Goal: Task Accomplishment & Management: Manage account settings

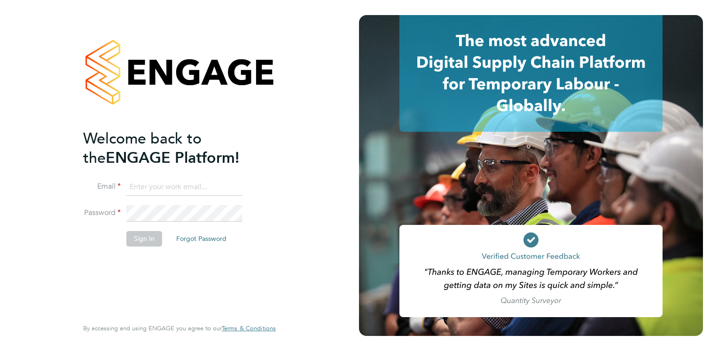
type input "[PERSON_NAME][EMAIL_ADDRESS][PERSON_NAME][DOMAIN_NAME]"
click at [145, 240] on button "Sign In" at bounding box center [144, 238] width 36 height 15
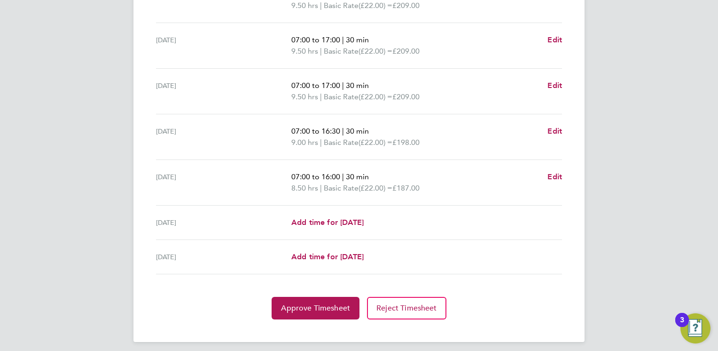
scroll to position [335, 0]
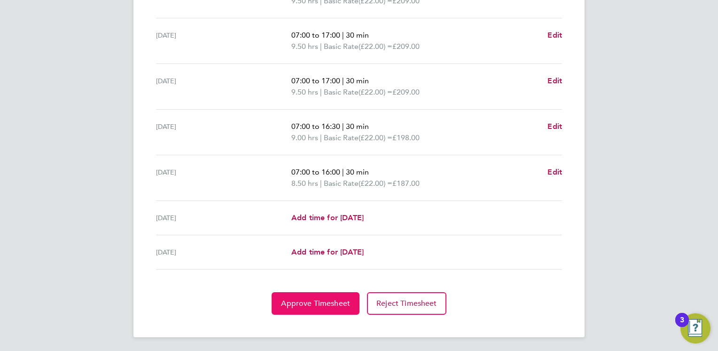
click at [316, 303] on span "Approve Timesheet" at bounding box center [315, 302] width 69 height 9
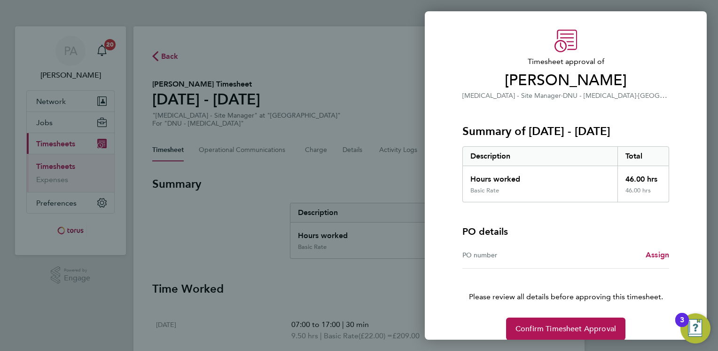
scroll to position [34, 0]
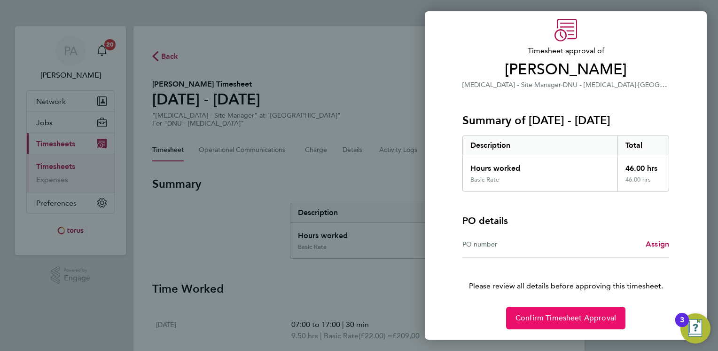
click at [567, 318] on span "Confirm Timesheet Approval" at bounding box center [566, 317] width 101 height 9
